Goal: Information Seeking & Learning: Check status

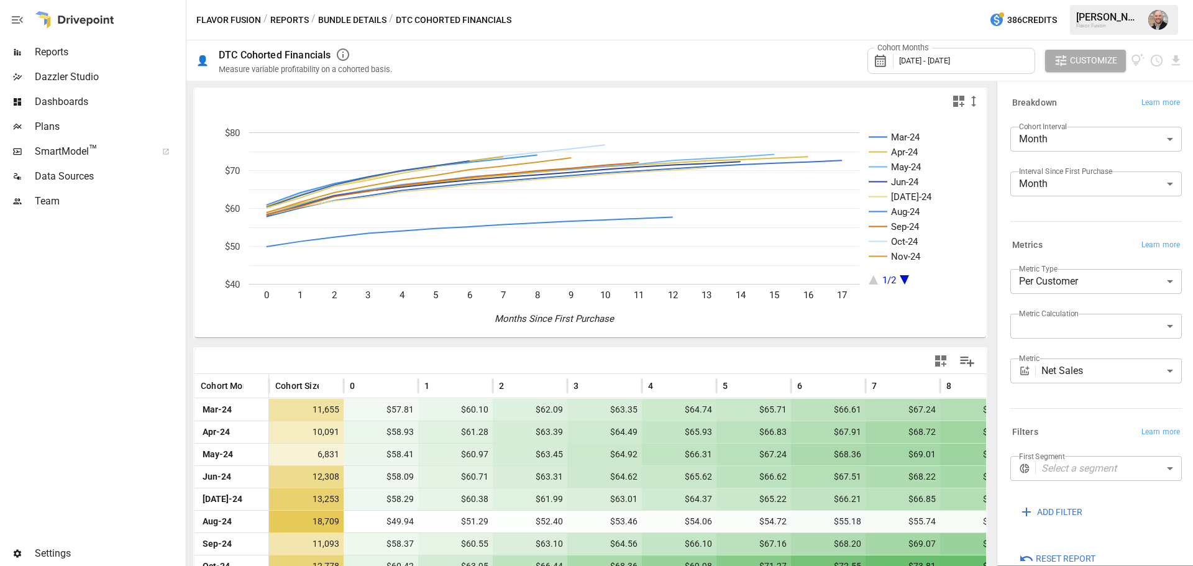
click at [58, 34] on div at bounding box center [75, 20] width 80 height 40
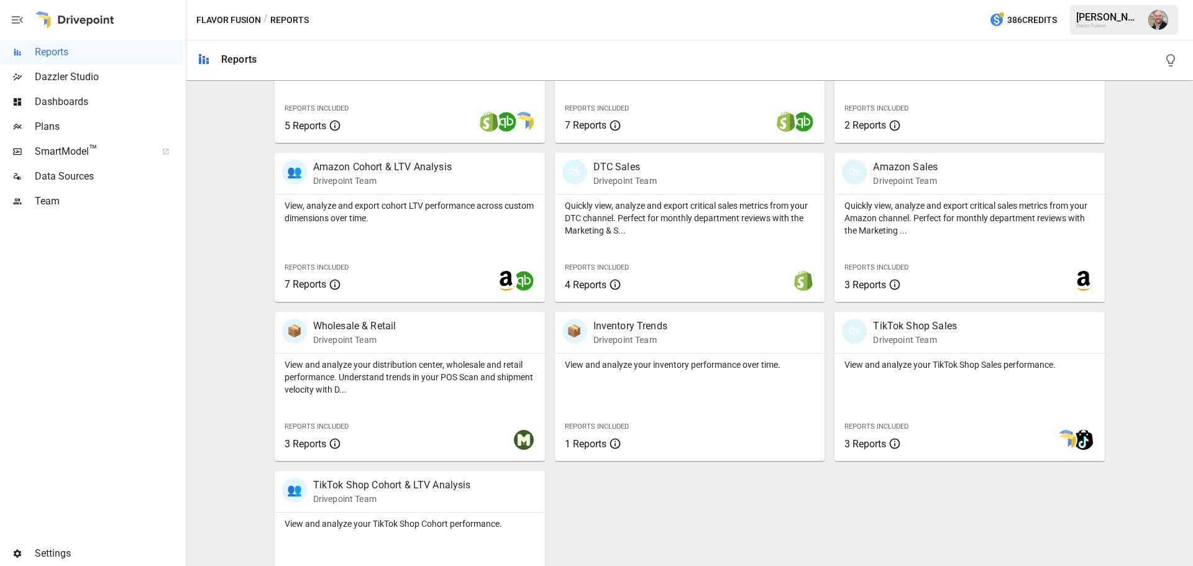
scroll to position [556, 0]
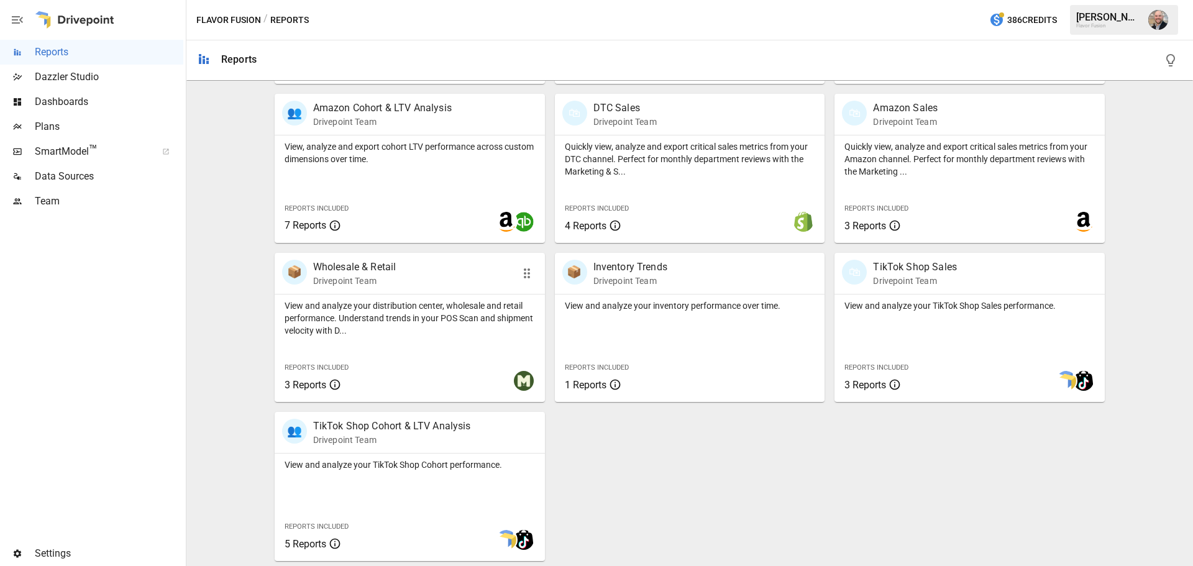
click at [363, 280] on p "Drivepoint Team" at bounding box center [354, 281] width 83 height 12
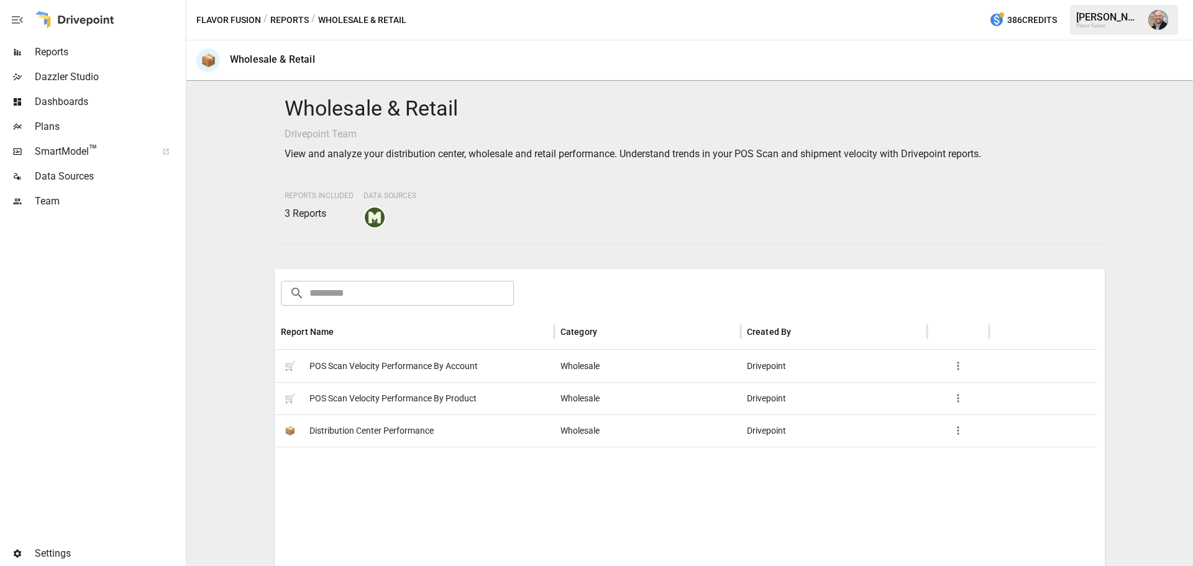
click at [420, 426] on span "Distribution Center Performance" at bounding box center [372, 431] width 124 height 32
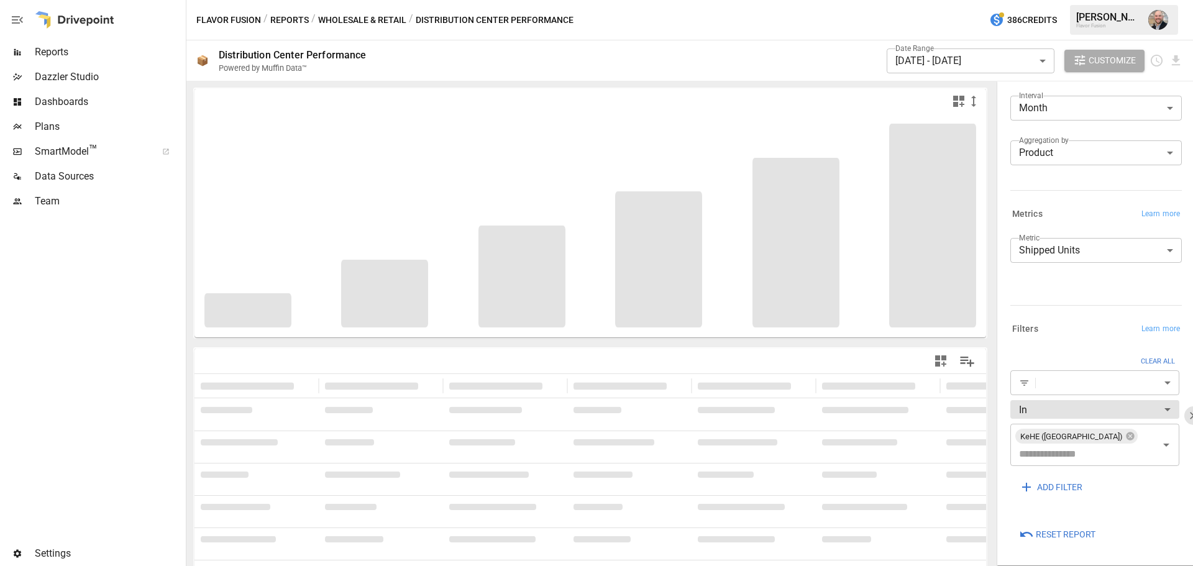
scroll to position [40, 0]
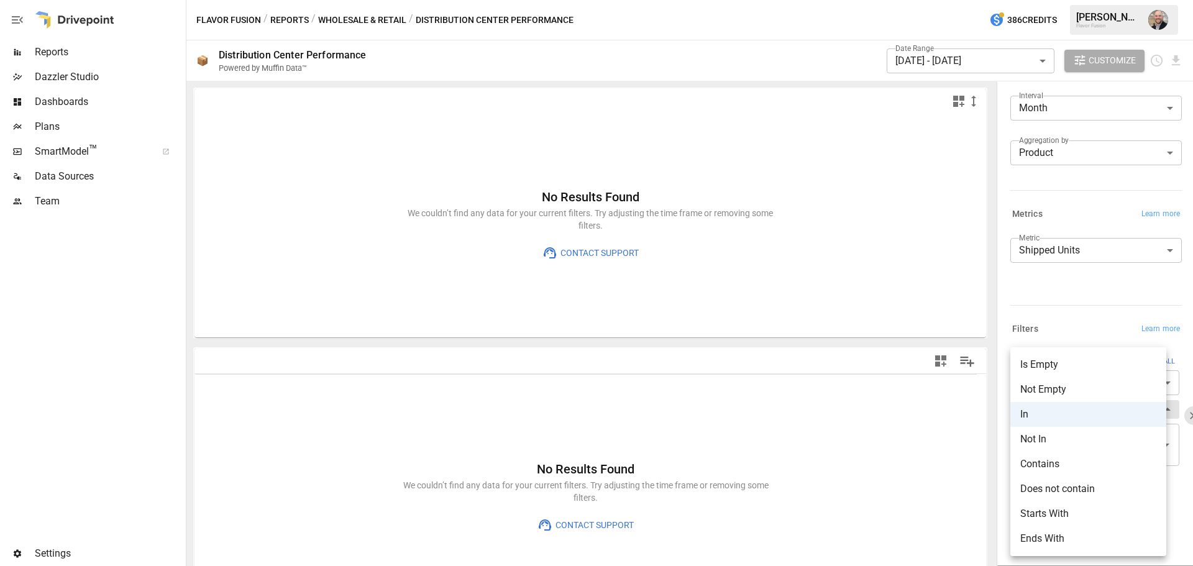
click at [1093, 0] on body "**********" at bounding box center [596, 0] width 1193 height 0
click at [1075, 308] on div at bounding box center [596, 283] width 1193 height 566
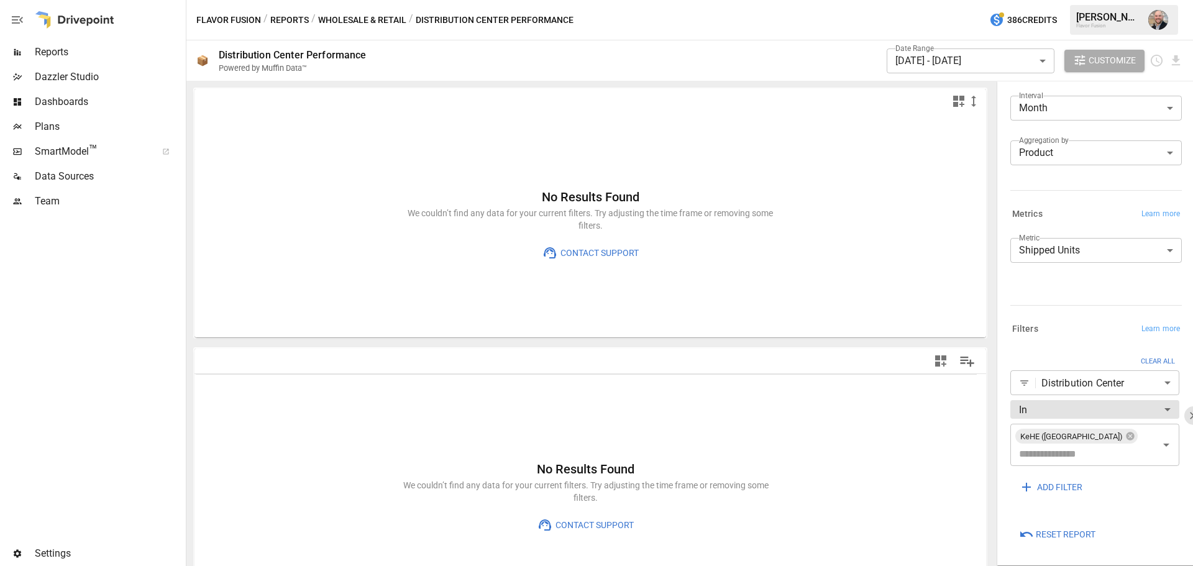
click at [1081, 0] on body "**********" at bounding box center [596, 0] width 1193 height 0
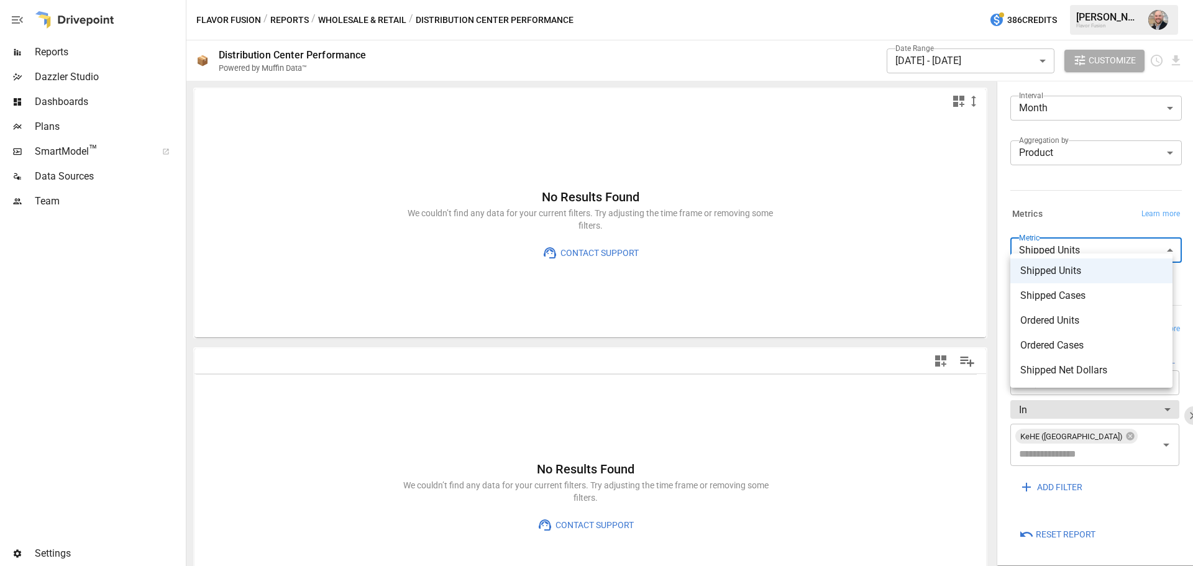
click at [1091, 197] on div at bounding box center [596, 283] width 1193 height 566
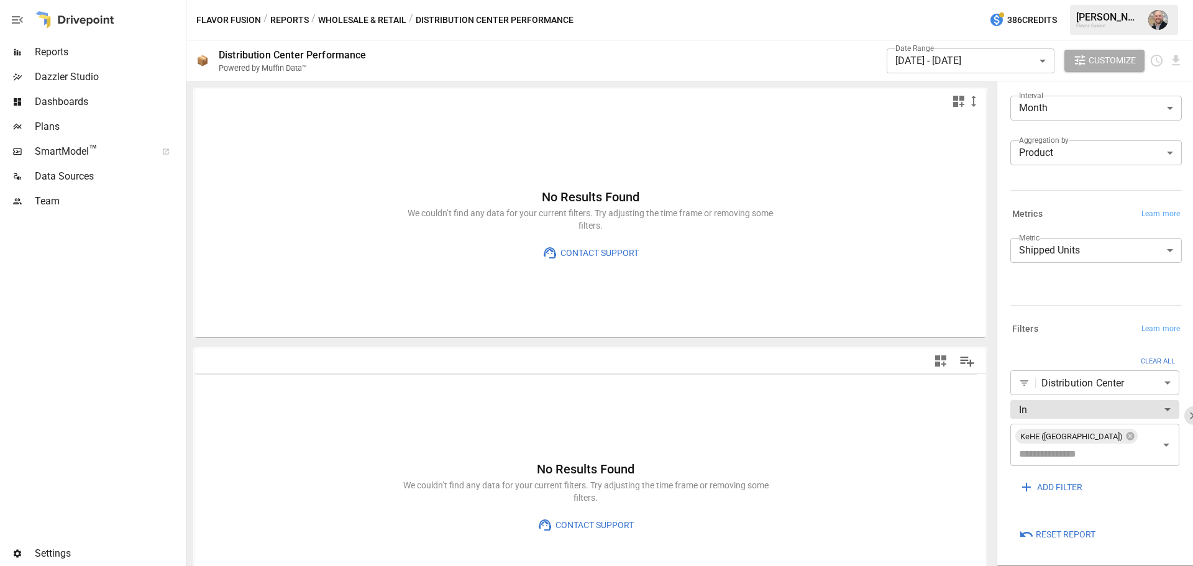
click at [293, 22] on button "Reports" at bounding box center [289, 20] width 39 height 16
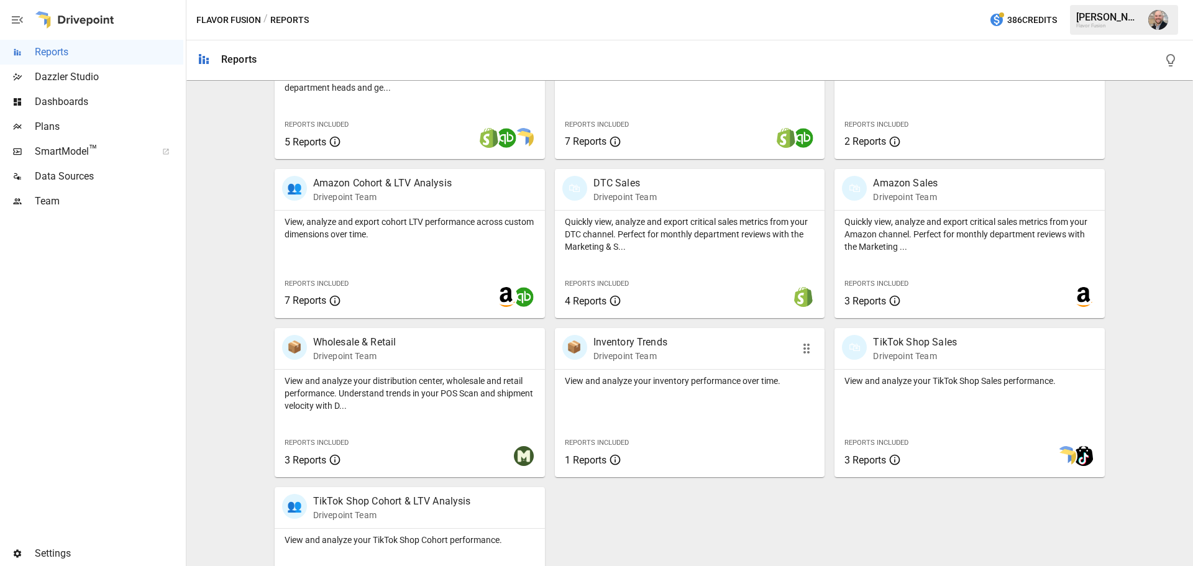
scroll to position [556, 0]
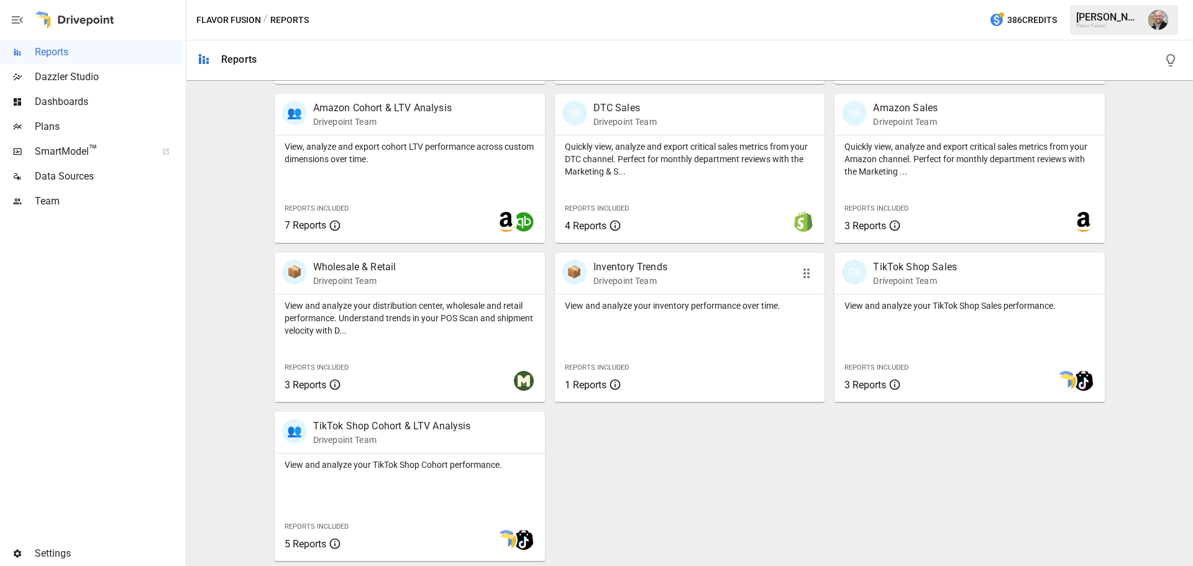
click at [622, 284] on p "Drivepoint Team" at bounding box center [631, 281] width 74 height 12
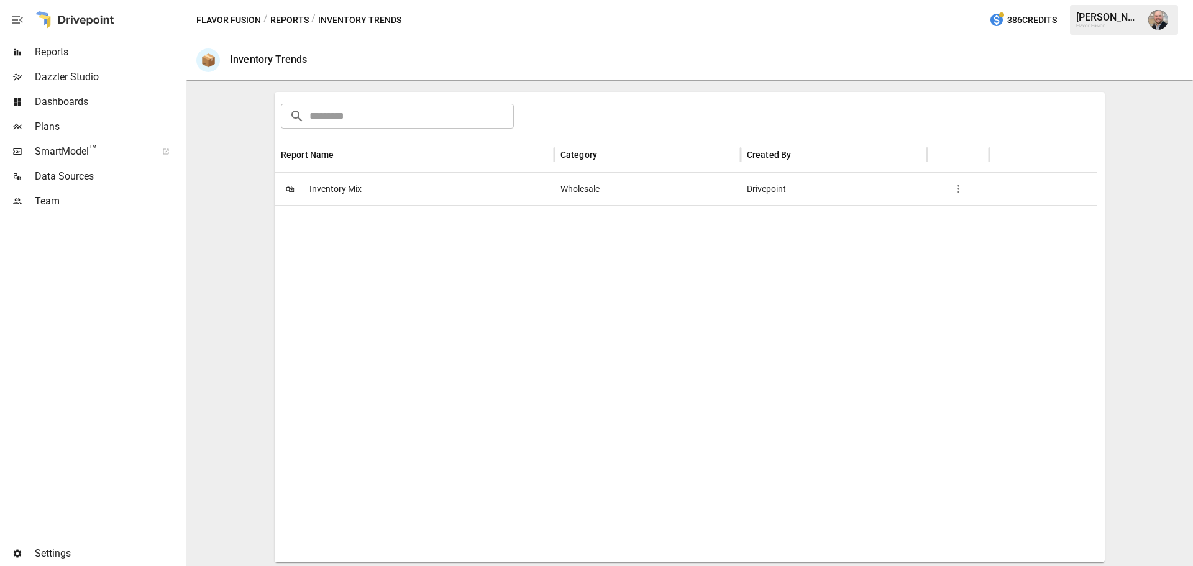
scroll to position [171, 0]
click at [323, 195] on span "Inventory Mix" at bounding box center [336, 188] width 52 height 32
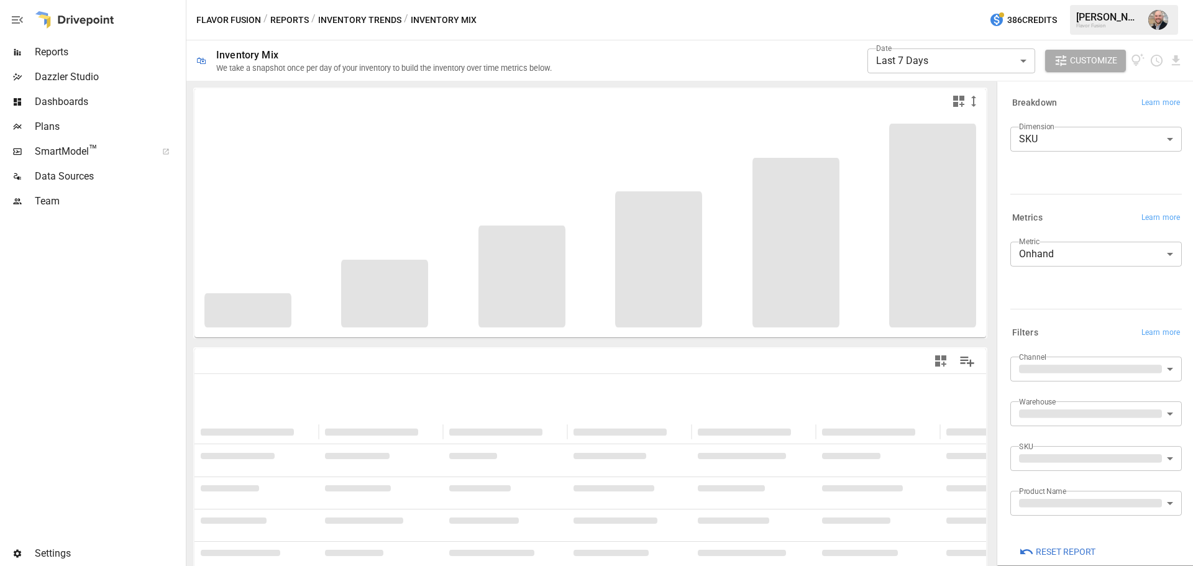
scroll to position [17, 0]
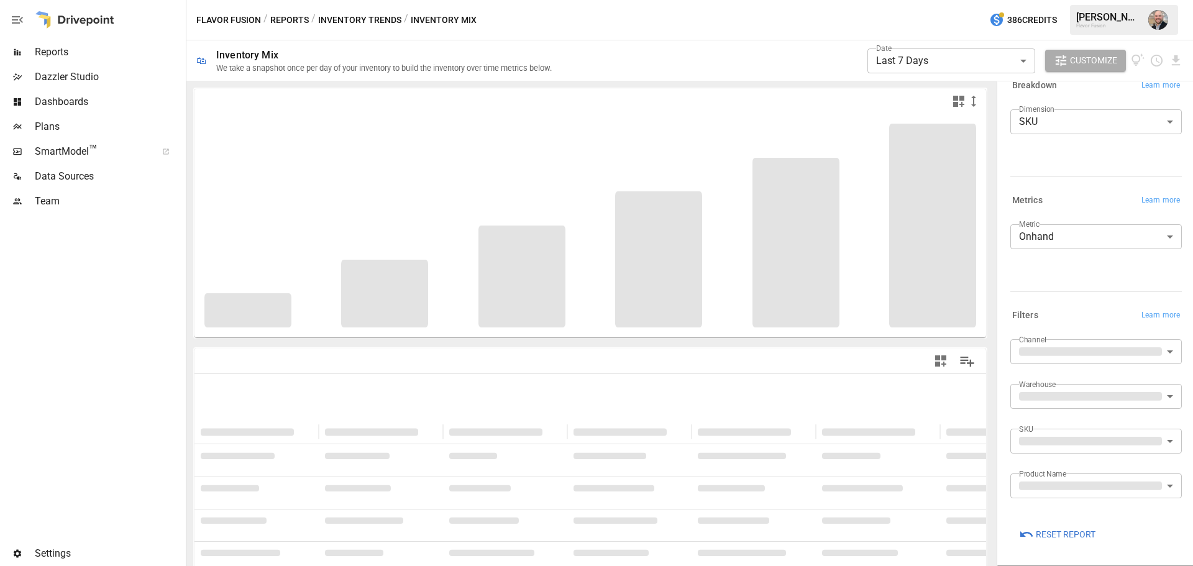
click at [1098, 287] on div at bounding box center [1094, 290] width 177 height 6
click at [1103, 0] on body "**********" at bounding box center [596, 0] width 1193 height 0
click at [1086, 313] on div at bounding box center [596, 283] width 1193 height 566
click at [1085, 305] on div "Filters Learn more" at bounding box center [1094, 313] width 177 height 22
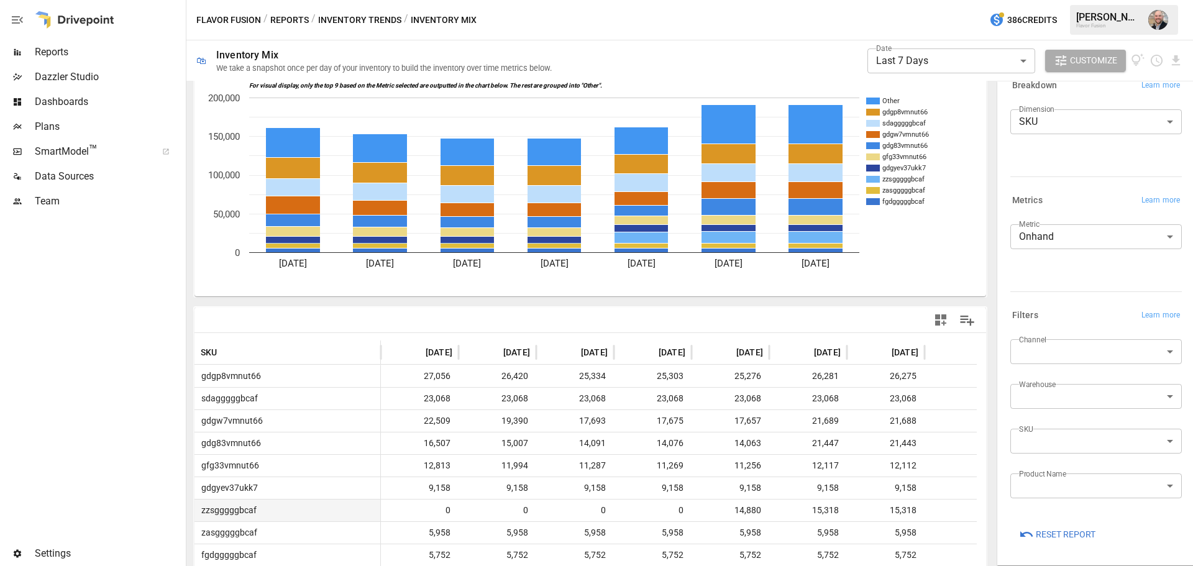
scroll to position [0, 0]
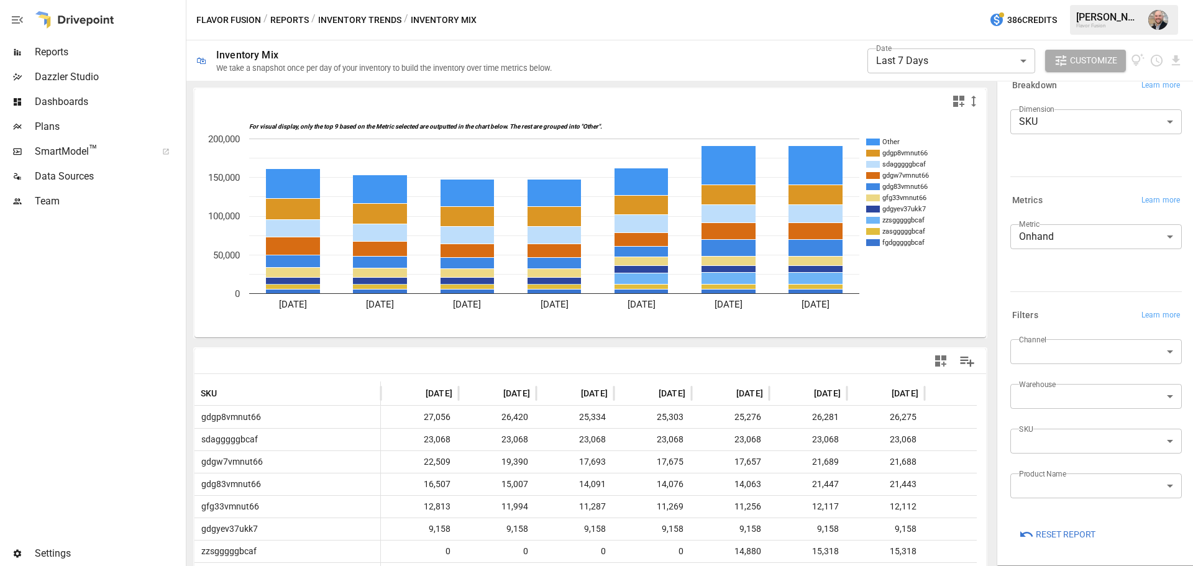
click at [89, 47] on span "Reports" at bounding box center [109, 52] width 149 height 15
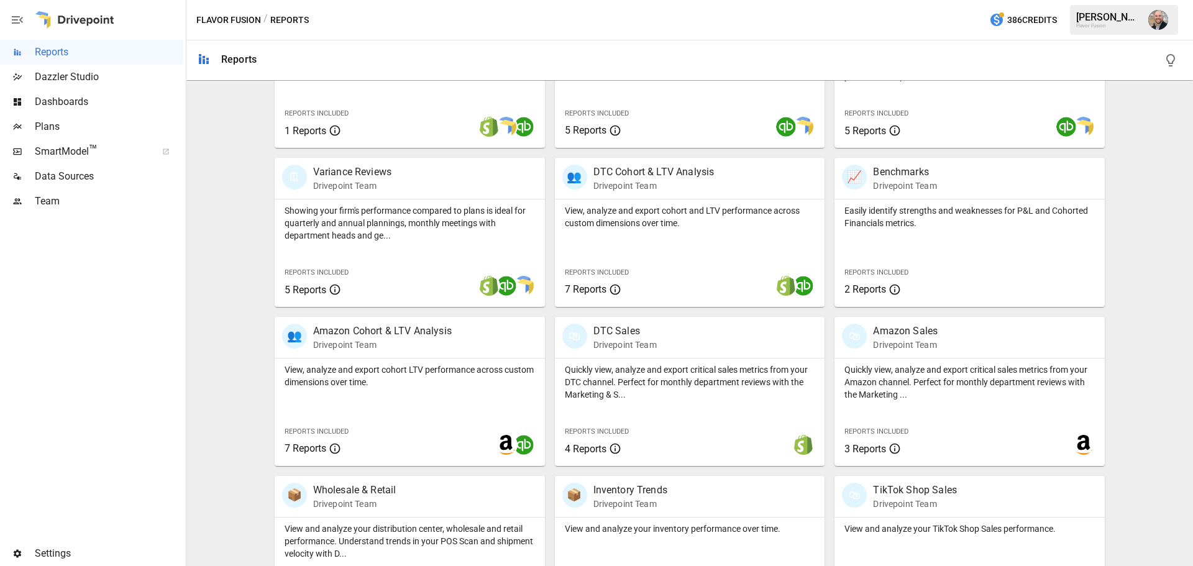
scroll to position [556, 0]
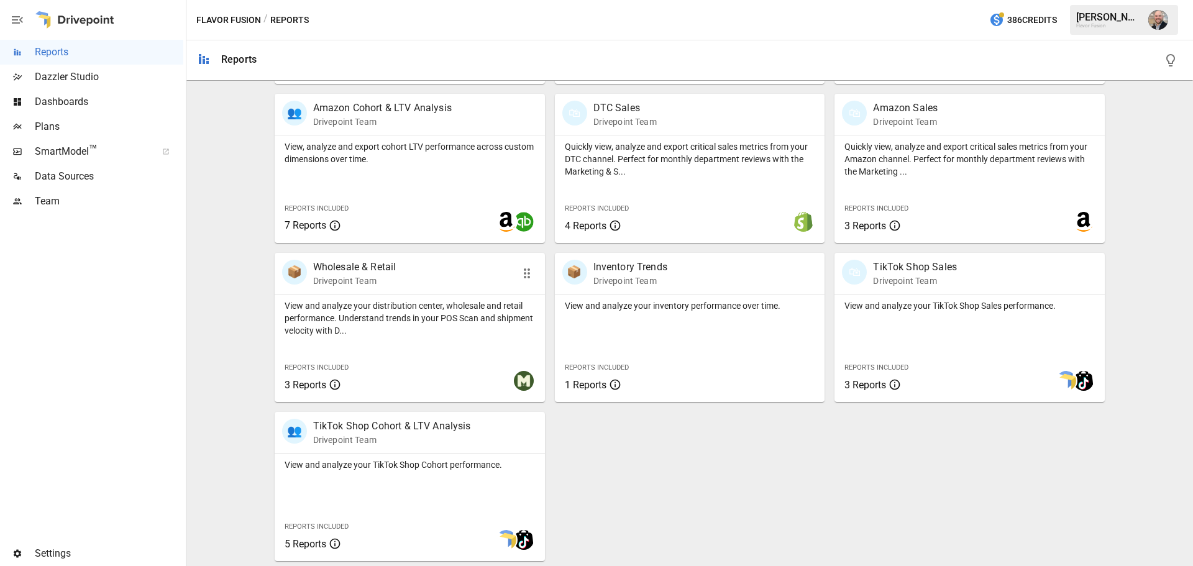
click at [350, 277] on p "Drivepoint Team" at bounding box center [354, 281] width 83 height 12
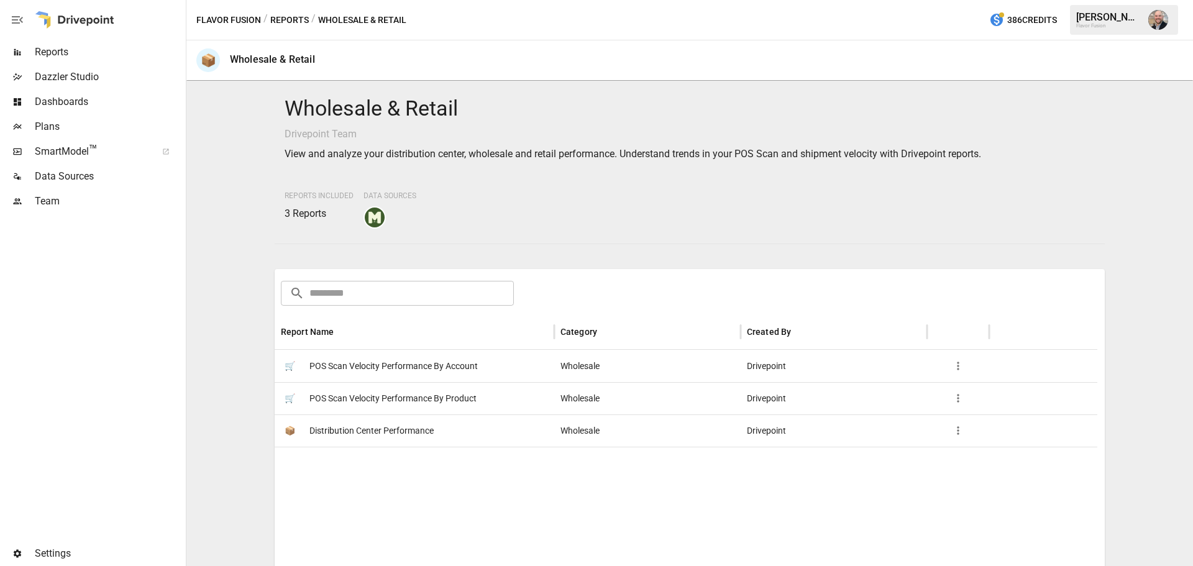
click at [428, 369] on span "POS Scan Velocity Performance By Account" at bounding box center [394, 367] width 168 height 32
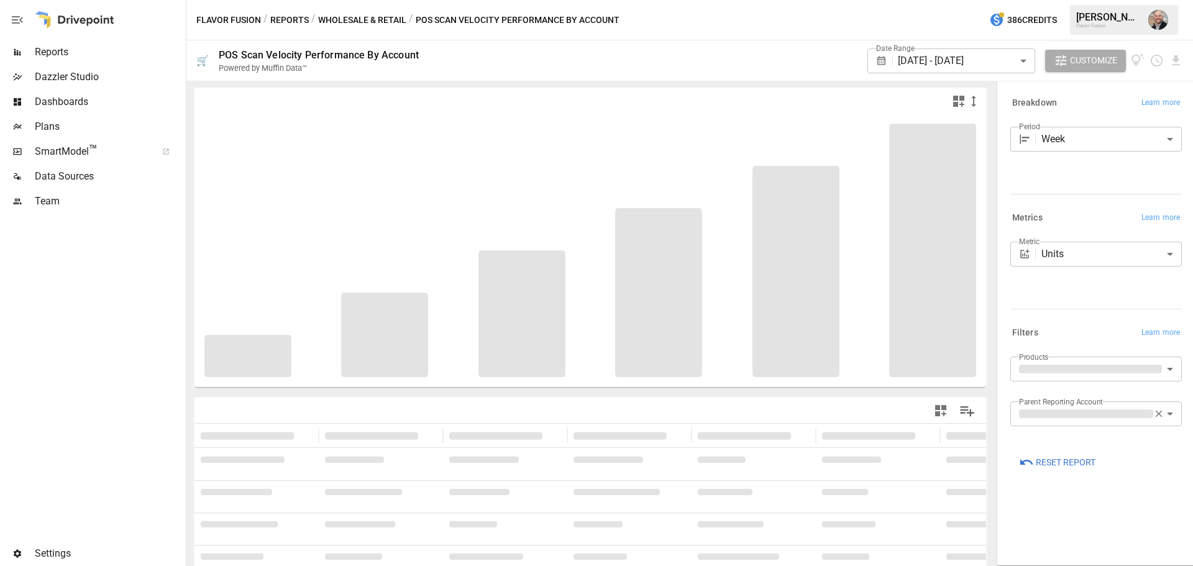
click at [1142, 0] on body "**********" at bounding box center [596, 0] width 1193 height 0
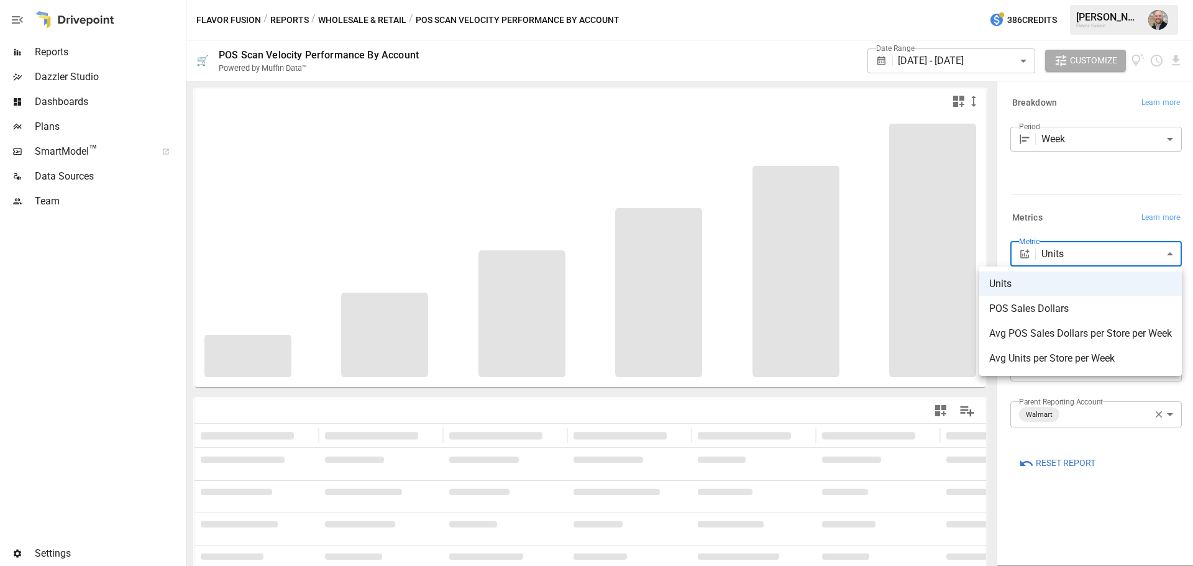
click at [1077, 188] on div at bounding box center [596, 283] width 1193 height 566
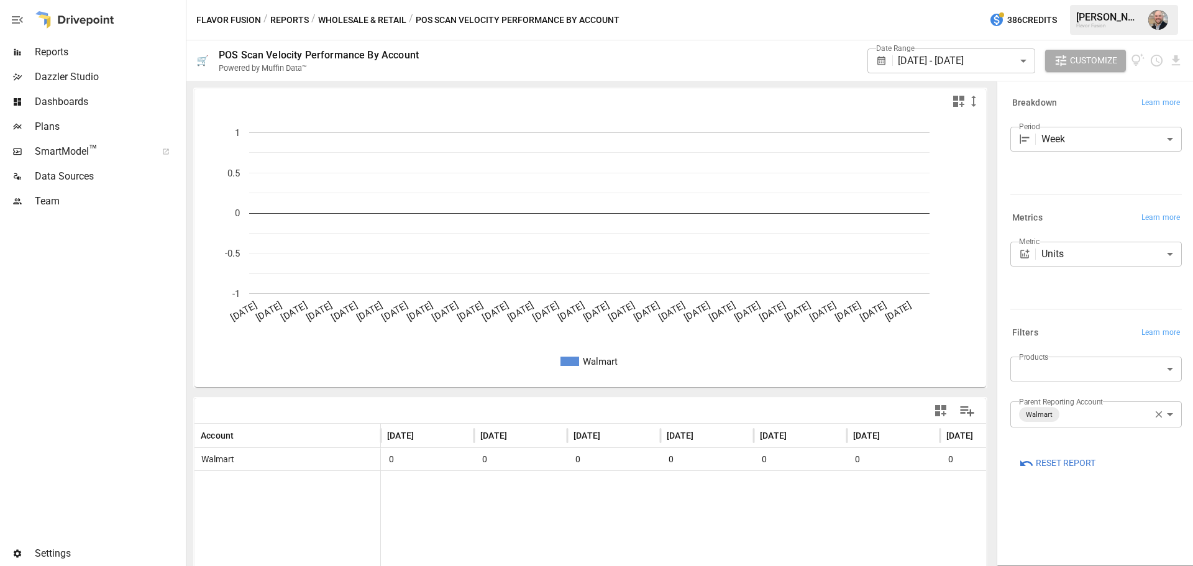
click at [680, 114] on icon "Walmart [DATE] [DATE] [DATE] [DATE] [DATE] [DATE] [DATE] [DATE] [DATE] [DATE] […" at bounding box center [586, 250] width 782 height 273
